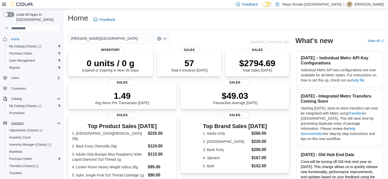
scroll to position [25, 0]
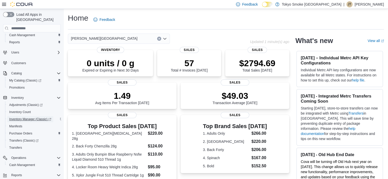
click at [36, 116] on span "Inventory Manager (Classic)" at bounding box center [30, 119] width 42 height 6
click at [18, 103] on span "Adjustments (Classic)" at bounding box center [25, 105] width 33 height 4
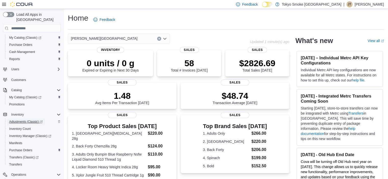
scroll to position [0, 0]
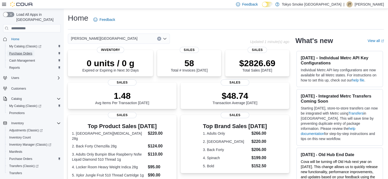
click at [31, 51] on span "Purchase Orders" at bounding box center [20, 53] width 23 height 6
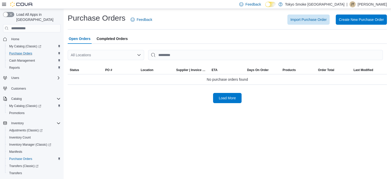
click at [106, 55] on div "All Locations" at bounding box center [106, 55] width 76 height 10
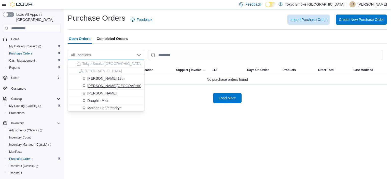
click at [114, 84] on span "[PERSON_NAME][GEOGRAPHIC_DATA]" at bounding box center [120, 85] width 67 height 5
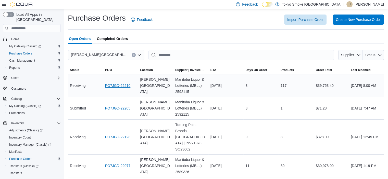
click at [117, 86] on link "PO7JGD-22210" at bounding box center [117, 86] width 25 height 6
click at [178, 56] on input "This is a search bar. After typing your query, hit enter to filter the results …" at bounding box center [241, 55] width 186 height 10
type input "*******"
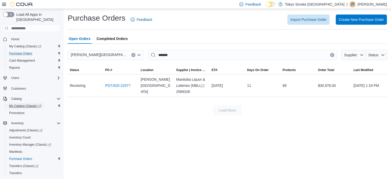
click at [22, 104] on span "My Catalog (Classic)" at bounding box center [25, 106] width 32 height 4
click at [330, 56] on input "*******" at bounding box center [242, 55] width 189 height 10
click at [333, 54] on button "Clear input" at bounding box center [333, 55] width 4 height 4
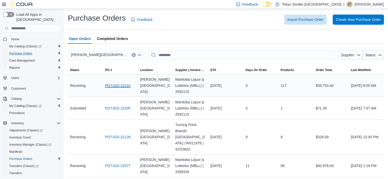
click at [118, 86] on link "PO7JGD-22210" at bounding box center [117, 86] width 25 height 6
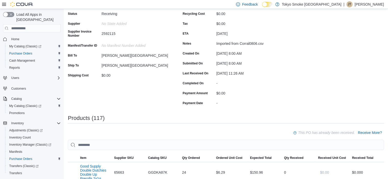
scroll to position [76, 0]
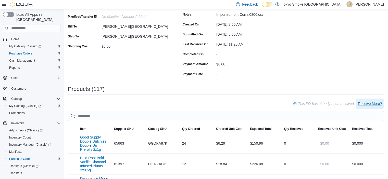
click at [381, 105] on span "Receive More?" at bounding box center [370, 103] width 24 height 5
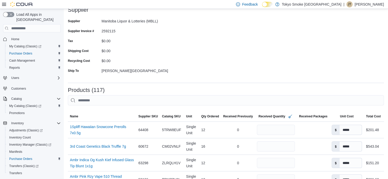
scroll to position [51, 0]
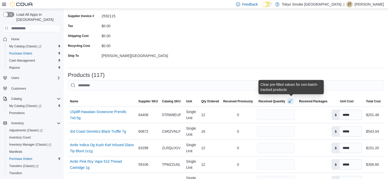
click at [292, 102] on button "button" at bounding box center [290, 101] width 6 height 6
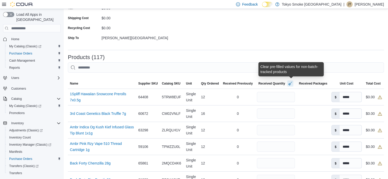
scroll to position [76, 0]
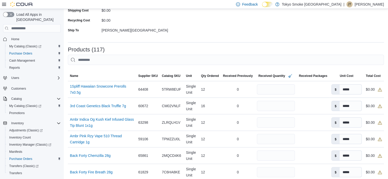
click at [333, 17] on form "Supplier Supplier Manitoba Liquor & Lotteries (MBLL) Supplier Invoice # 2592115…" at bounding box center [226, 2] width 316 height 72
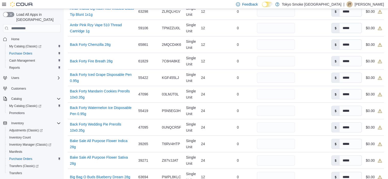
scroll to position [204, 0]
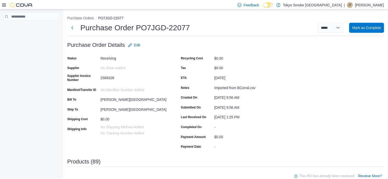
scroll to position [102, 0]
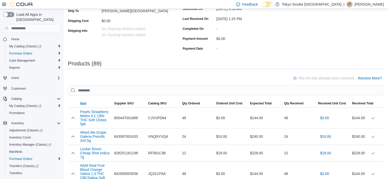
click at [86, 101] on span "Item" at bounding box center [95, 103] width 34 height 8
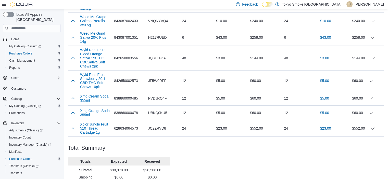
scroll to position [1758, 0]
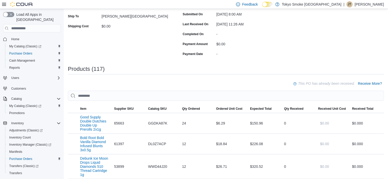
scroll to position [127, 0]
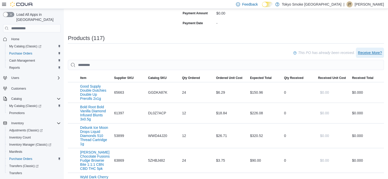
click at [379, 51] on span "Receive More?" at bounding box center [370, 52] width 24 height 5
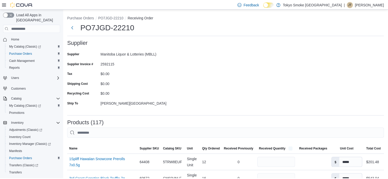
scroll to position [127, 0]
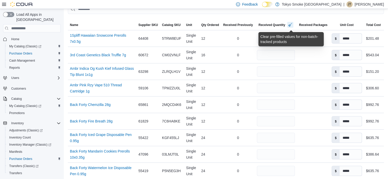
click at [292, 27] on button "button" at bounding box center [290, 25] width 6 height 6
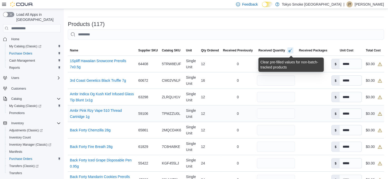
scroll to position [102, 0]
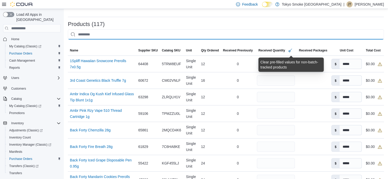
click at [242, 34] on input "This is a search bar. After typing your query, hit enter to filter the results …" at bounding box center [226, 34] width 316 height 10
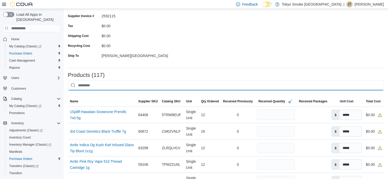
scroll to position [0, 0]
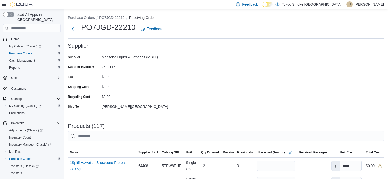
click at [16, 36] on span "Home" at bounding box center [34, 39] width 51 height 6
